Goal: Find contact information: Find contact information

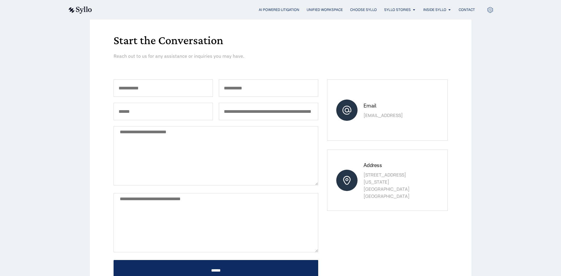
scroll to position [59, 0]
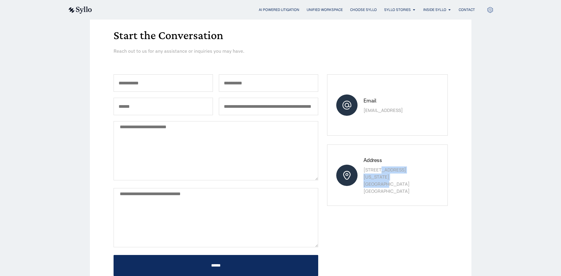
drag, startPoint x: 404, startPoint y: 180, endPoint x: 361, endPoint y: 176, distance: 43.7
click at [361, 176] on div "Address 845 Third Avenue, 6th Floor New York, NY 10022 United States" at bounding box center [387, 174] width 120 height 61
drag, startPoint x: 361, startPoint y: 176, endPoint x: 374, endPoint y: 179, distance: 13.6
copy p "845 Third Avenue, 6th Floor New York, NY 10022"
click at [34, 122] on div "Start the Conversation Reach out to us for any assistance or inquiries you may …" at bounding box center [280, 153] width 561 height 363
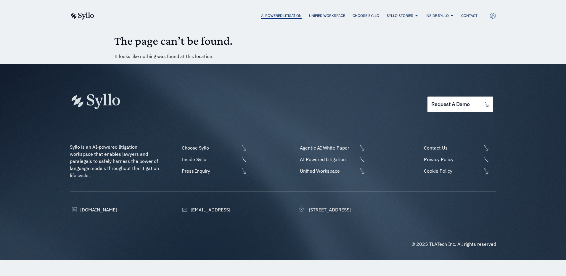
click at [275, 17] on span "AI Powered Litigation" at bounding box center [281, 15] width 41 height 5
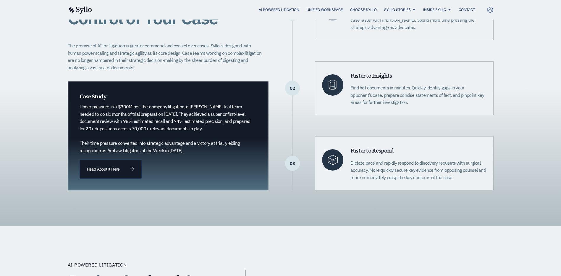
scroll to position [178, 0]
